Goal: Find specific page/section: Find specific page/section

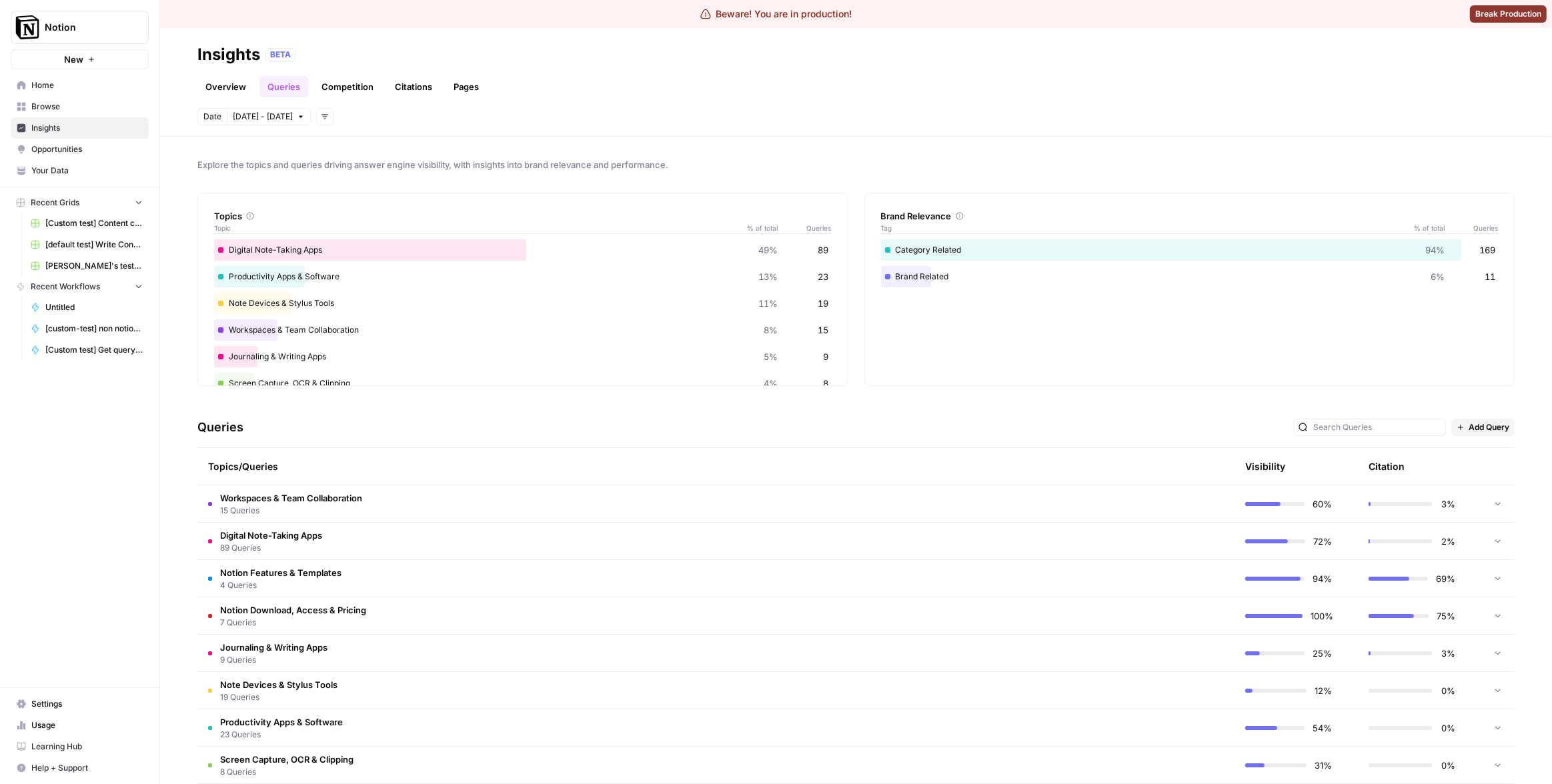
click at [655, 434] on div "Queries Add Query" at bounding box center [856, 427] width 1318 height 41
click at [76, 19] on button "Notion" at bounding box center [79, 27] width 138 height 33
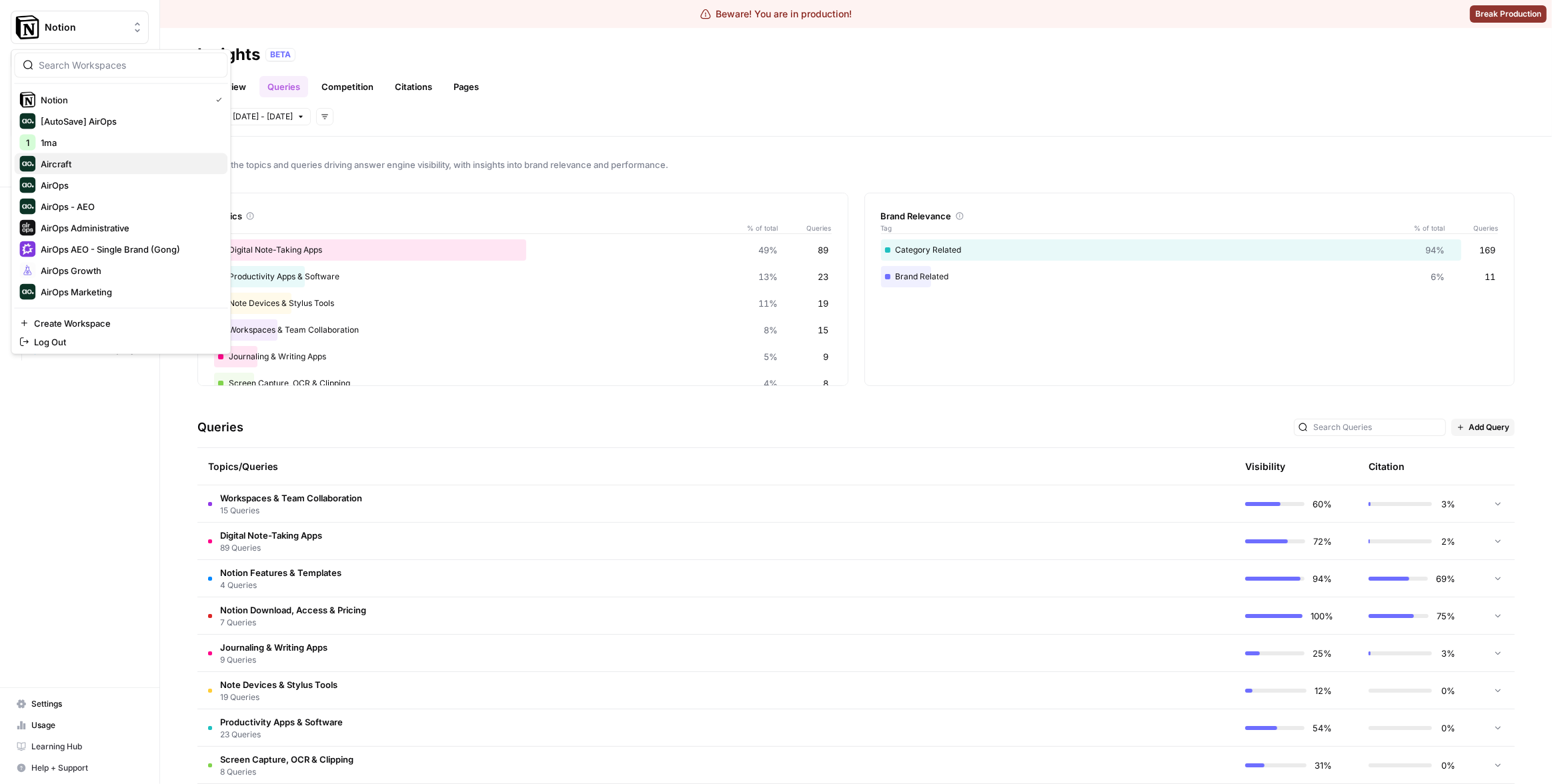
scroll to position [298, 0]
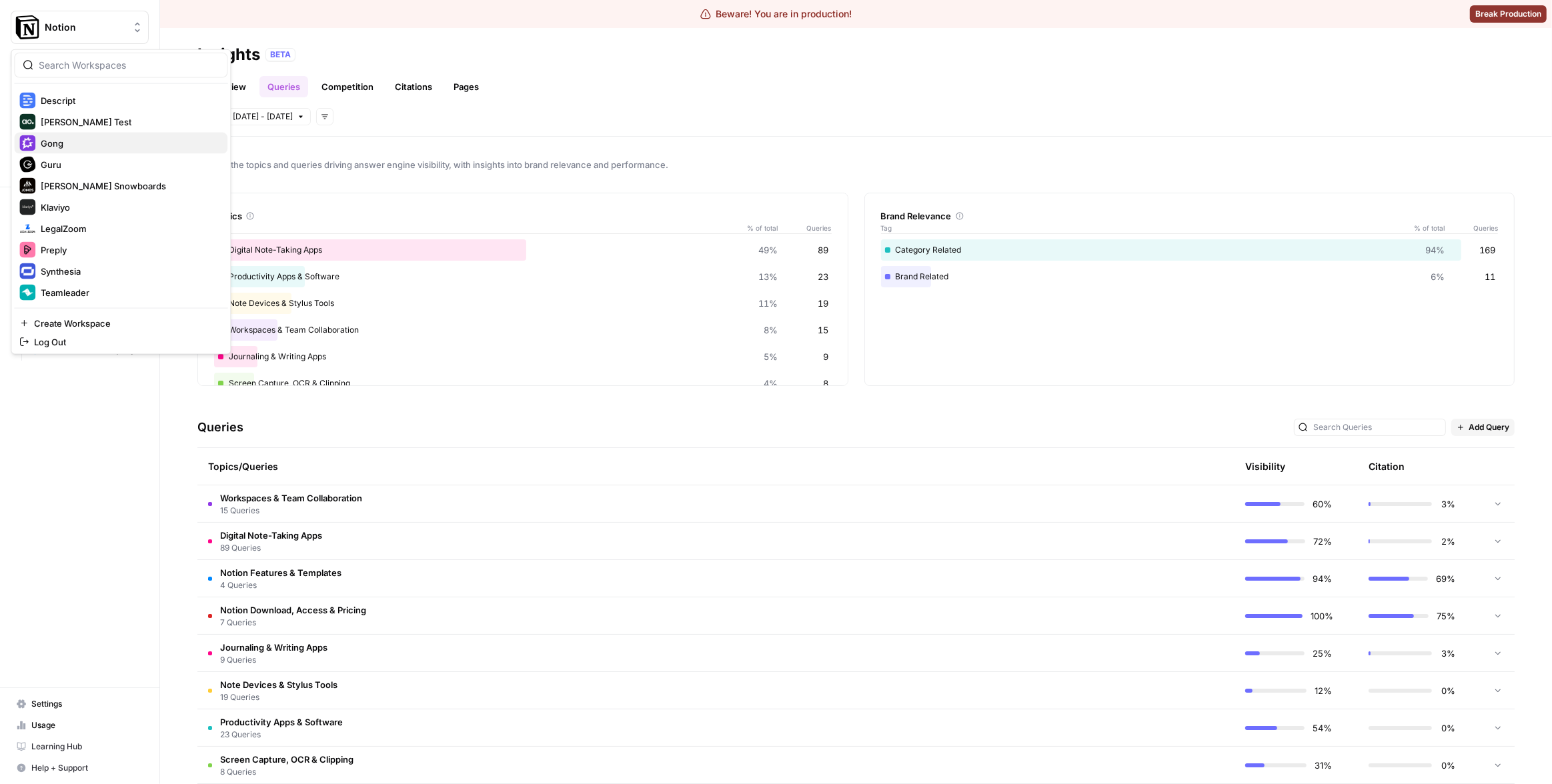
click at [76, 142] on span "Gong" at bounding box center [128, 143] width 176 height 14
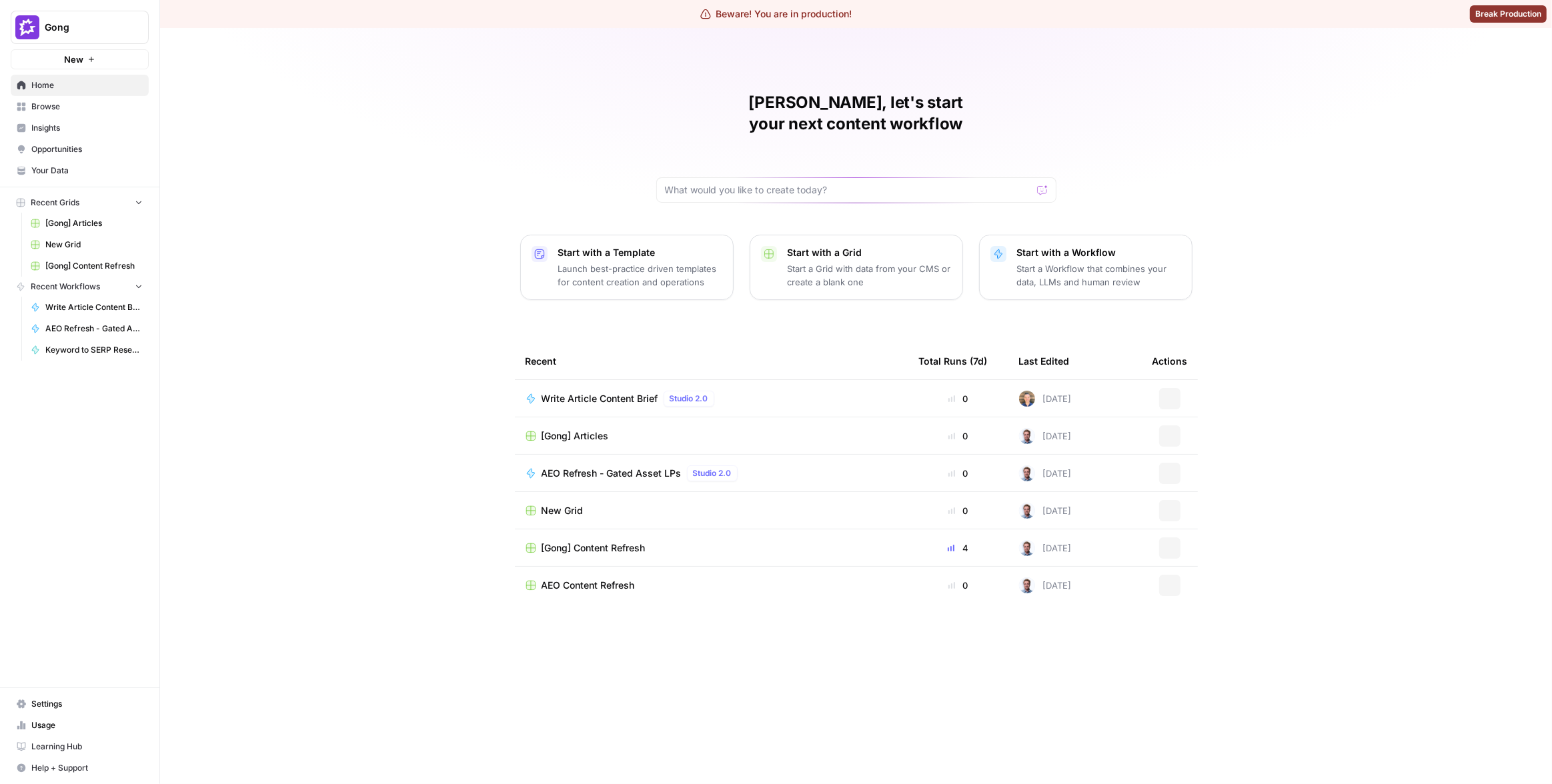
click at [54, 121] on link "Insights" at bounding box center [79, 127] width 138 height 21
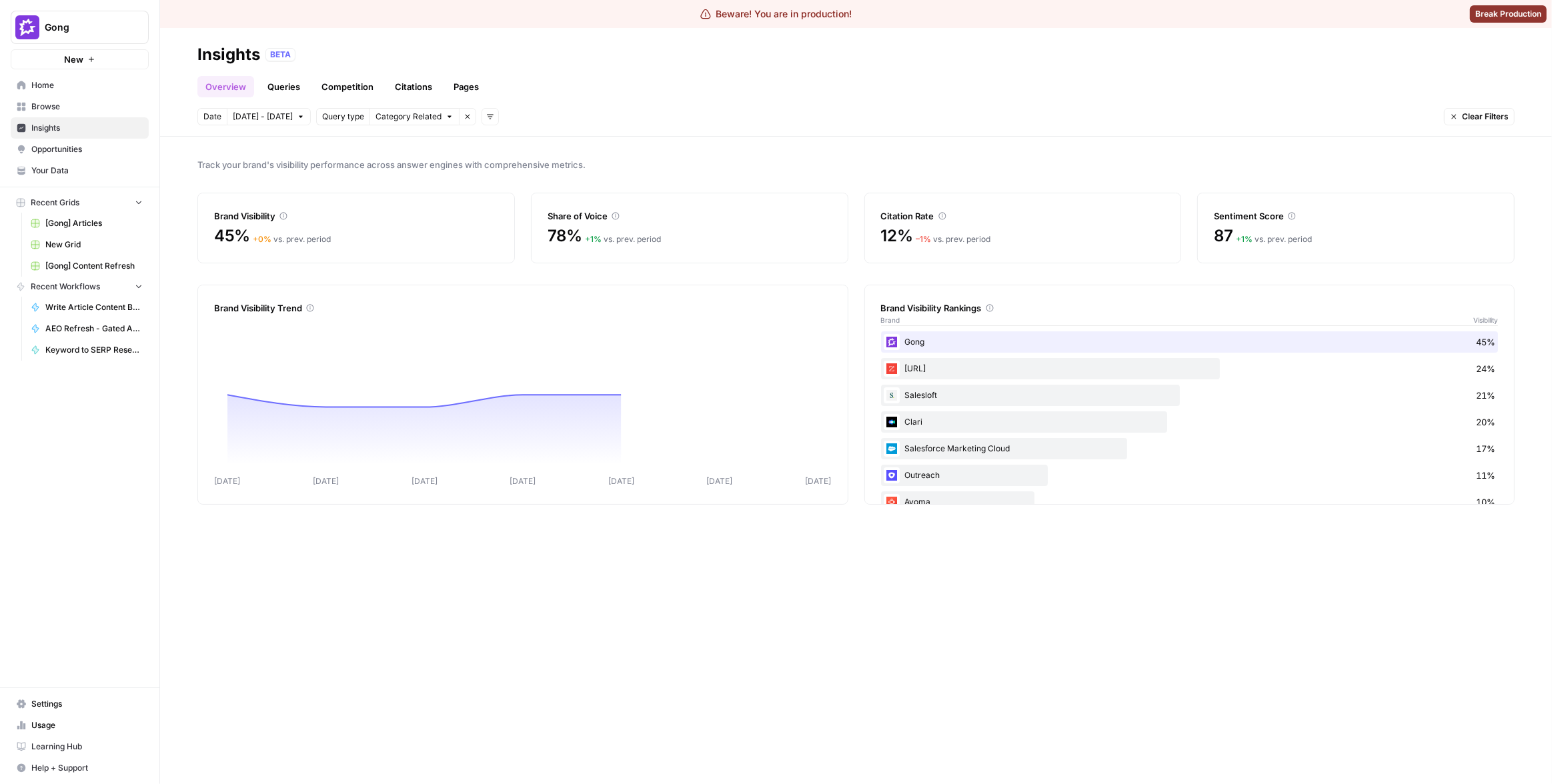
click at [282, 84] on link "Queries" at bounding box center [283, 87] width 49 height 21
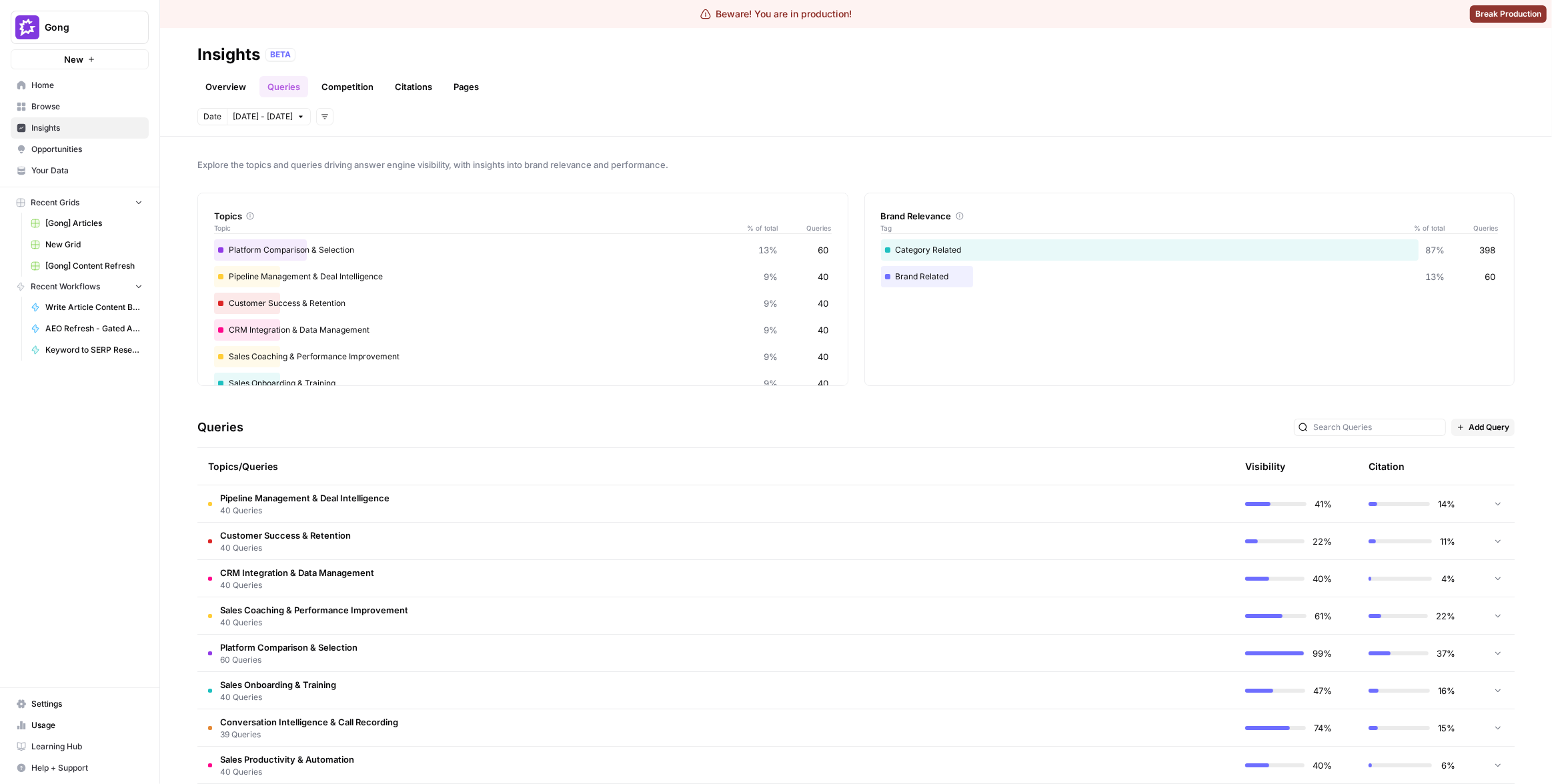
click at [1162, 75] on div "Overview Queries Competition Citations Pages" at bounding box center [856, 81] width 1318 height 32
